Goal: Information Seeking & Learning: Learn about a topic

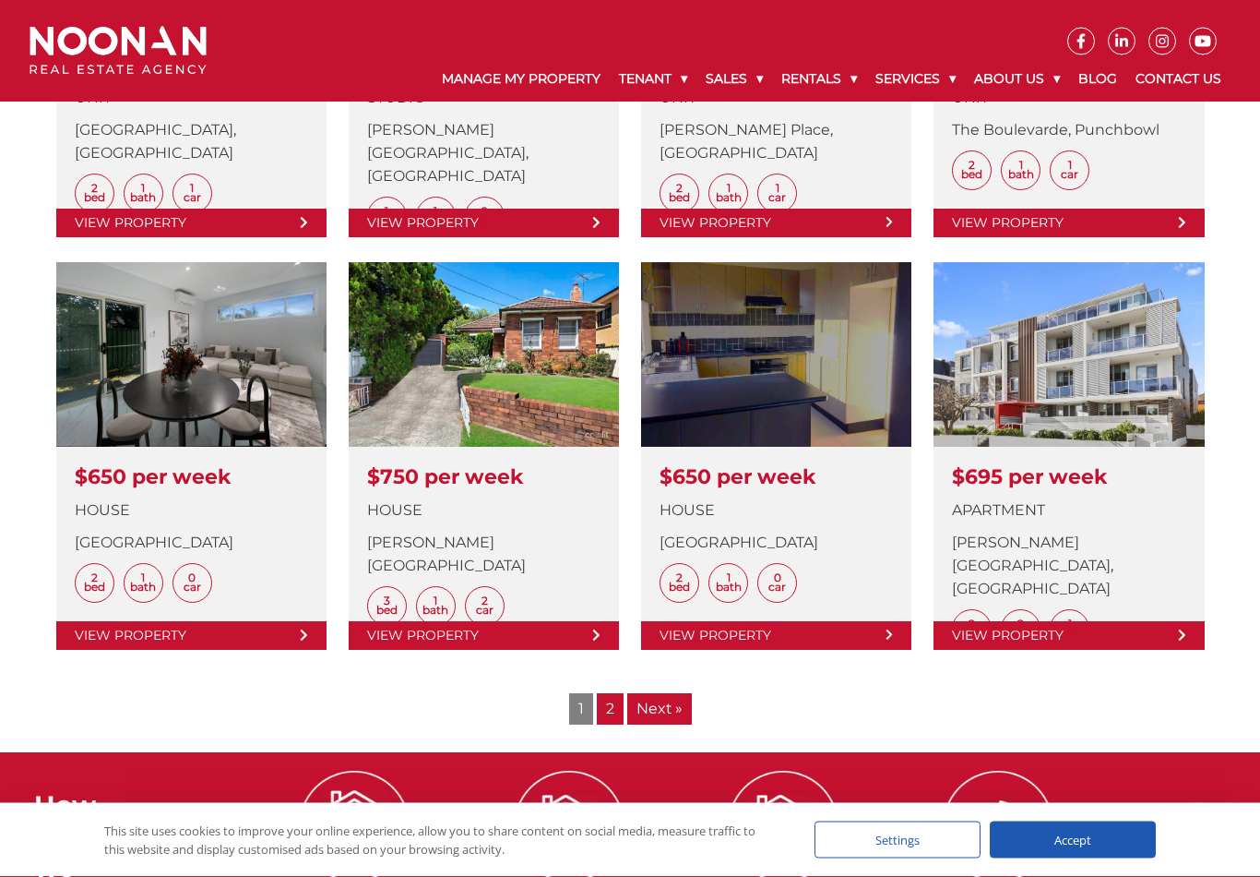
scroll to position [2097, 0]
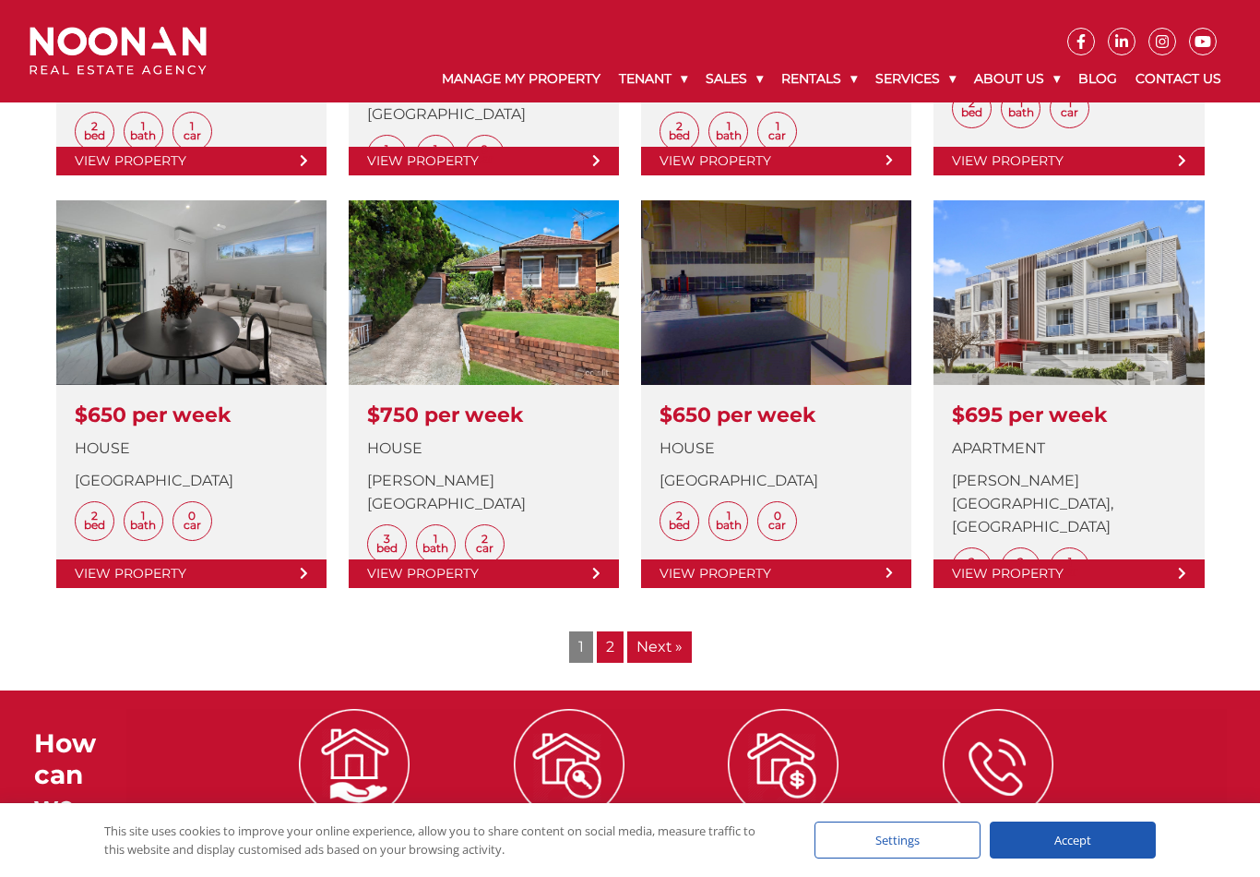
click at [584, 649] on span "1" at bounding box center [581, 646] width 24 height 31
click at [582, 649] on span "1" at bounding box center [581, 646] width 24 height 31
click at [653, 649] on link "Next »" at bounding box center [659, 646] width 65 height 31
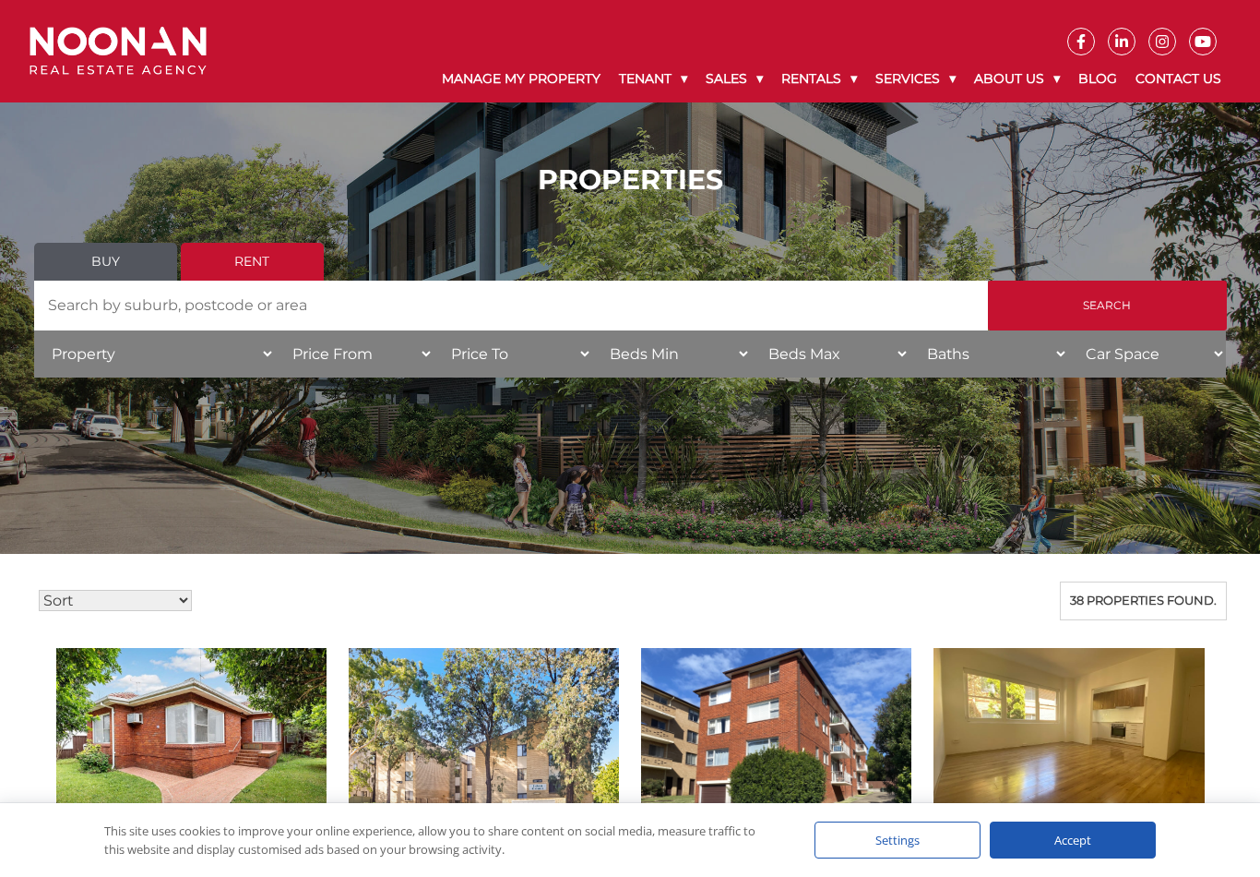
click at [74, 362] on select "Property House Unit Apartment Other Villa Duplex Semi-detached Townhouse Terrac…" at bounding box center [154, 353] width 241 height 47
select select "House"
click at [344, 356] on select "Price From $50 $100 $150 $200 $250 $300 $350 $400 $450 $500 $550 $600 $650 $700…" at bounding box center [354, 353] width 159 height 47
select select "700"
click at [501, 354] on select "Price To $50 $100 $150 $200 $250 $300 $350 $400 $450 $500 $550 $600 $650 $700 $…" at bounding box center [513, 353] width 159 height 47
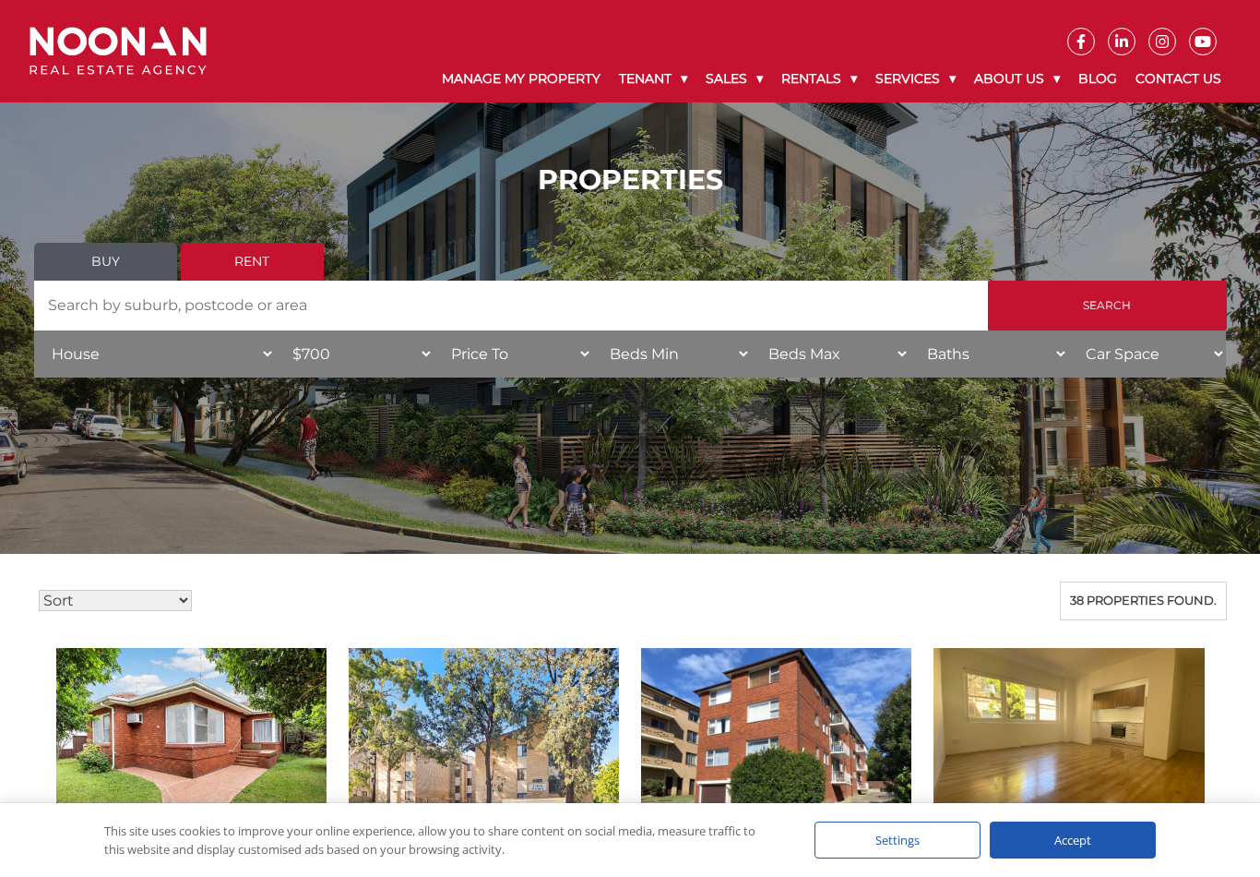
select select "1300"
click at [628, 356] on select "Beds Min 1 + 2 + 3 + 4 + 5 + 6 + 7 + 8 + 9 + 10 +" at bounding box center [671, 353] width 159 height 47
select select "3"
click at [788, 355] on select "Beds Max 1 + 2 + 3 + 4 + 5 + 6 + 7 + 8 + 9 + 10 +" at bounding box center [830, 353] width 159 height 47
click at [783, 358] on select "Beds Max 1 + 2 + 3 + 4 + 5 + 6 + 7 + 8 + 9 + 10 +" at bounding box center [830, 353] width 159 height 47
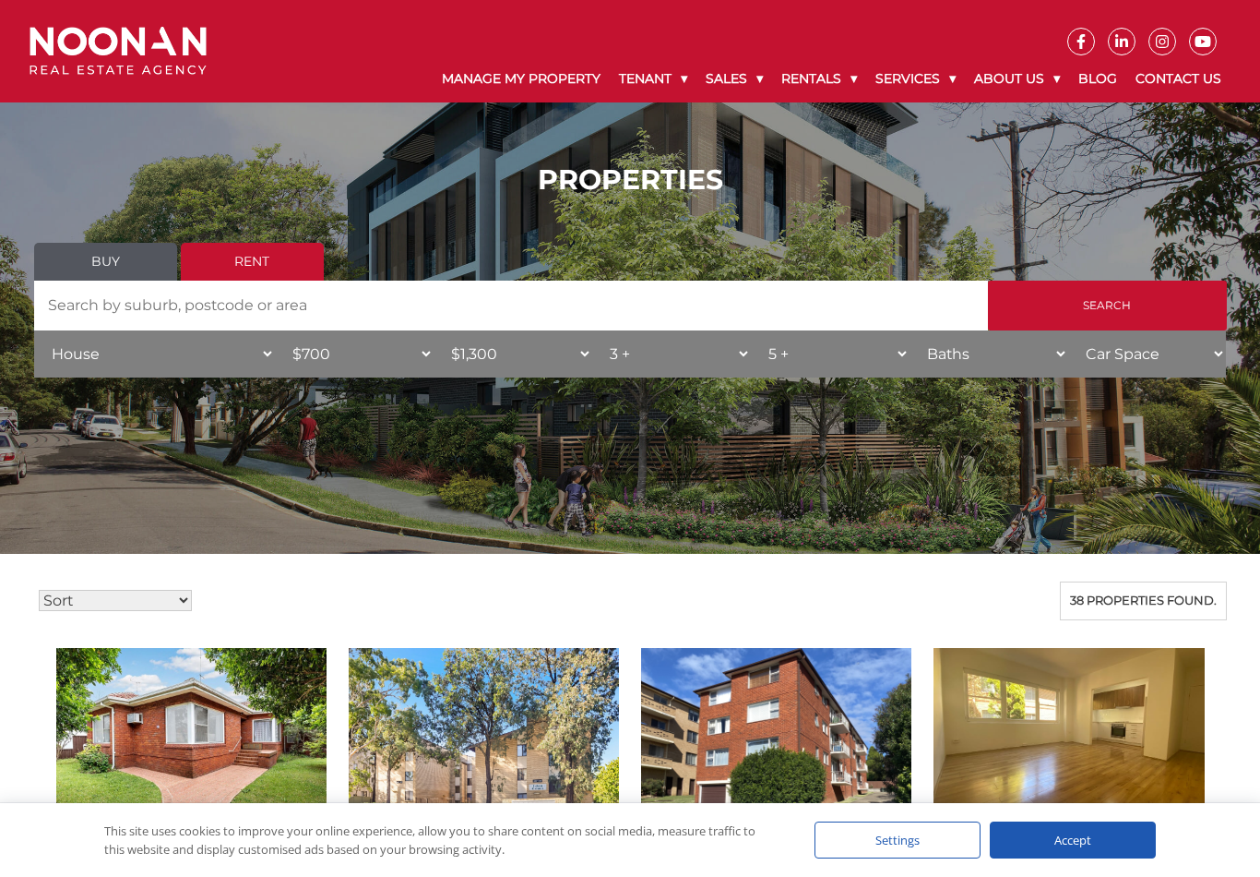
select select "8"
click at [941, 356] on select "Baths 1 + 2 + 3 +" at bounding box center [989, 353] width 159 height 47
select select "2"
click at [1208, 356] on select "Car Space 1 + 2 + 3 +" at bounding box center [1147, 353] width 159 height 47
select select "2"
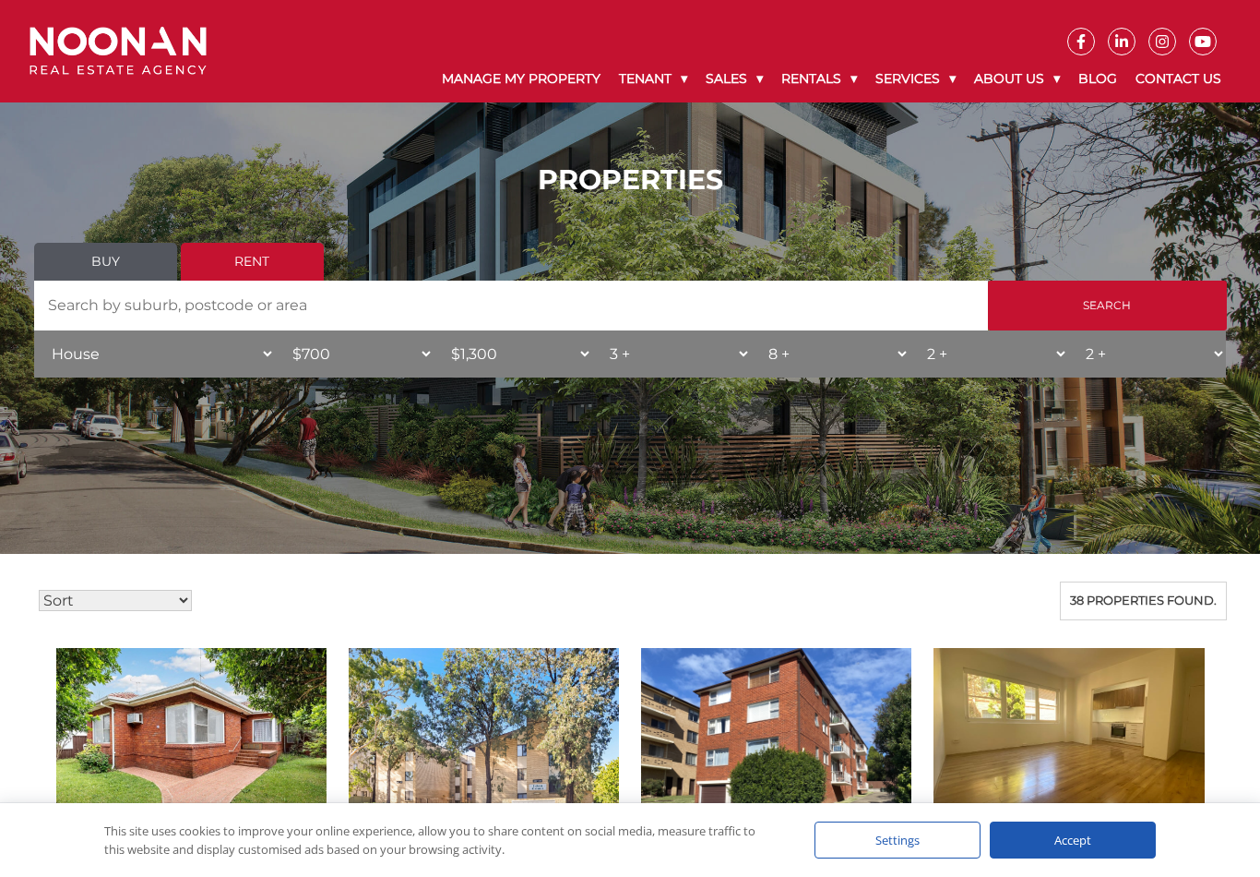
click at [1104, 316] on input "Search" at bounding box center [1107, 305] width 239 height 50
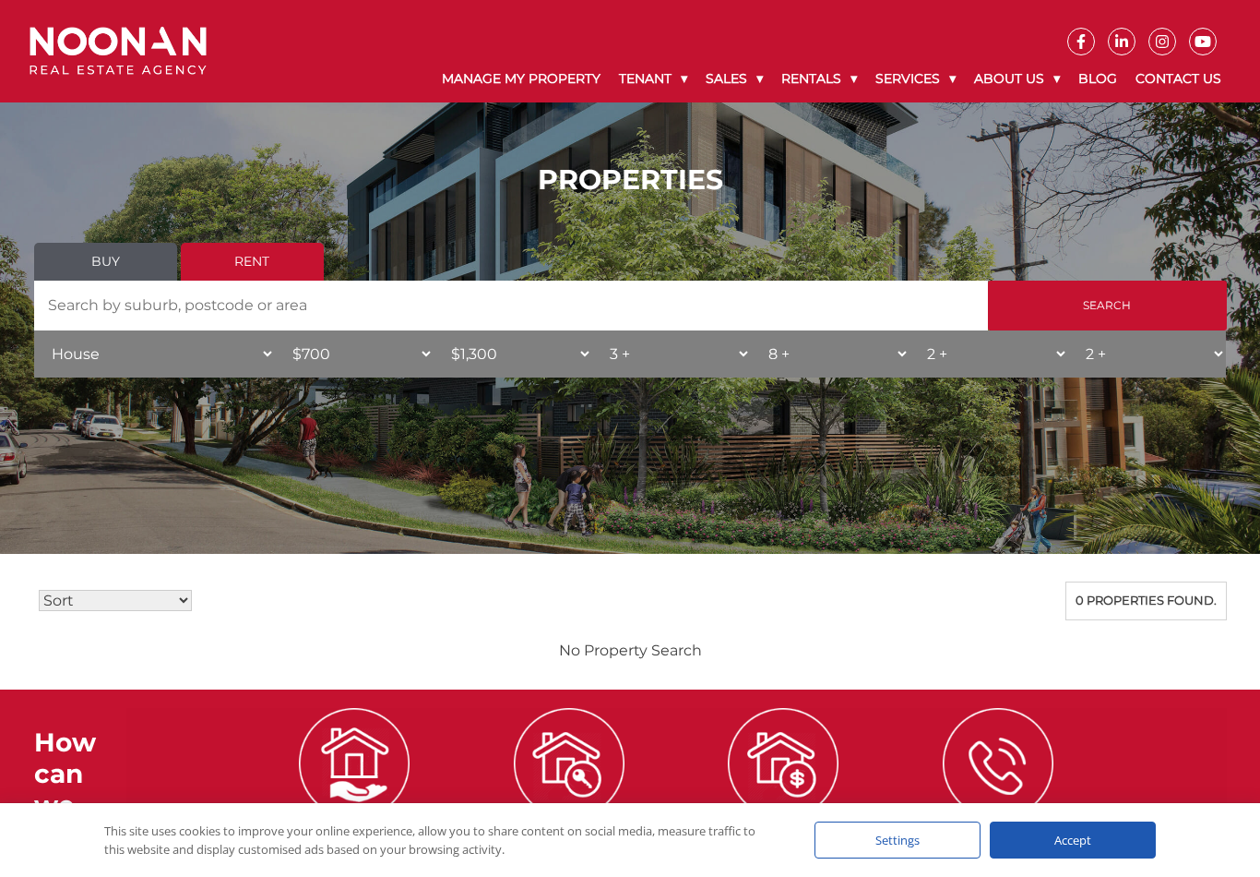
click at [790, 352] on select "Beds Max 1 + 2 + 3 + 4 + 5 + 6 + 7 + 8 + 9 + 10 +" at bounding box center [830, 353] width 159 height 47
select select "3"
click at [1104, 358] on select "Car Space 1 + 2 + 3 +" at bounding box center [1147, 353] width 159 height 47
select select "1"
click at [949, 358] on select "Baths 1 + 2 + 3 +" at bounding box center [989, 353] width 159 height 47
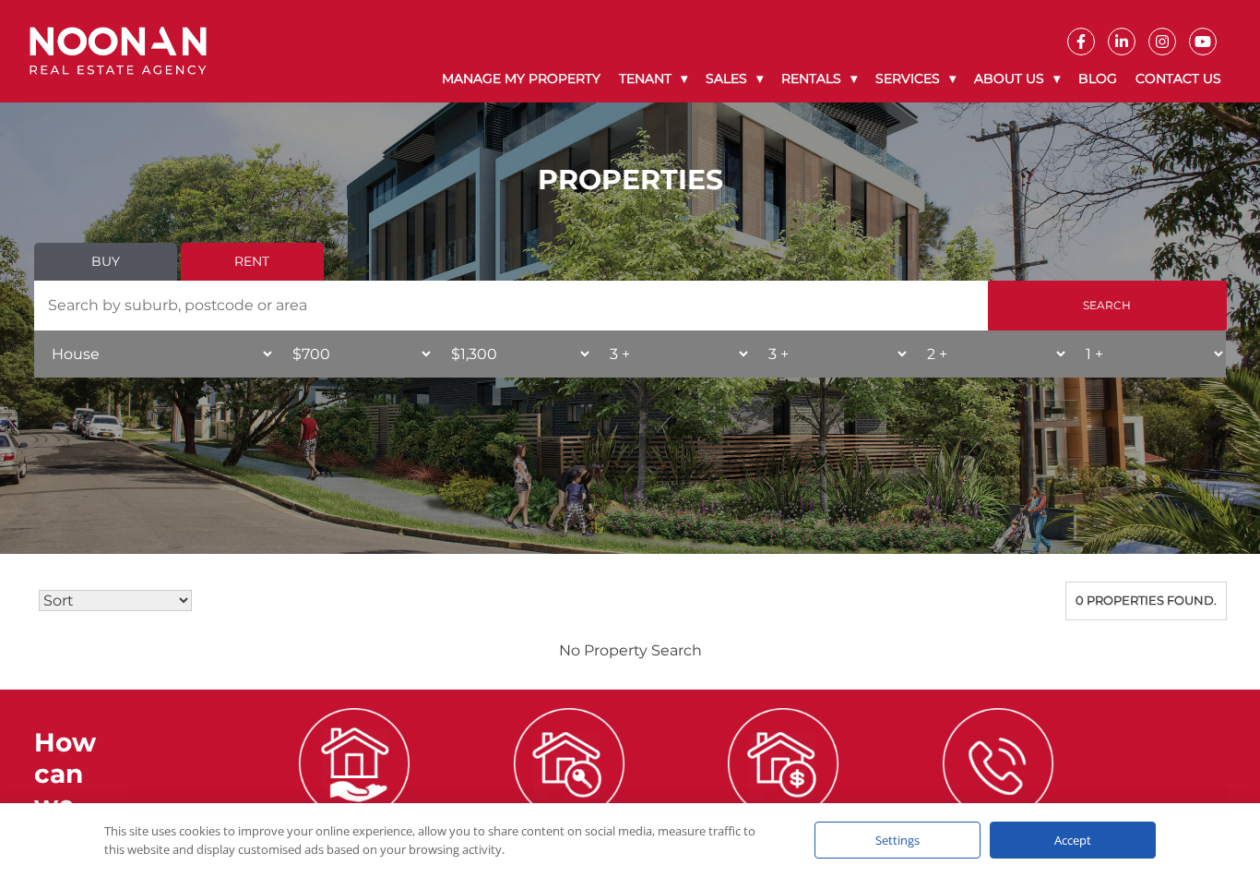
click at [923, 356] on select "Baths 1 + 2 + 3 +" at bounding box center [989, 353] width 159 height 47
select select "1"
click at [1076, 315] on input "Search" at bounding box center [1107, 305] width 239 height 50
